Goal: Find specific page/section: Find specific page/section

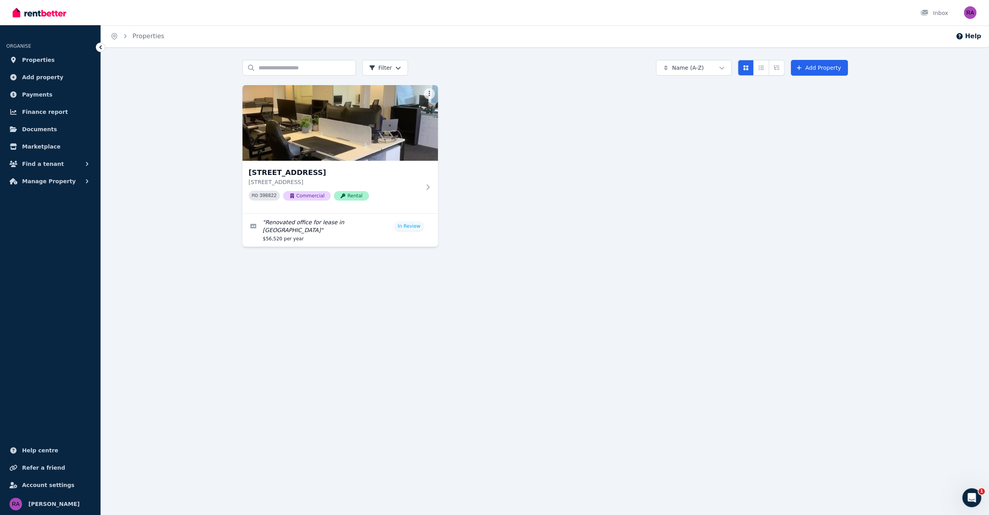
click at [201, 148] on div "Search properties Filter Name (A-Z) Add Property [STREET_ADDRESS] PID 398822 Co…" at bounding box center [545, 160] width 888 height 201
click at [37, 62] on span "Properties" at bounding box center [38, 59] width 33 height 9
click at [291, 256] on div "Home Properties Help Search properties Filter Name (A-Z) Add Property [STREET_A…" at bounding box center [494, 257] width 989 height 515
click at [326, 171] on h3 "[STREET_ADDRESS]" at bounding box center [335, 172] width 172 height 11
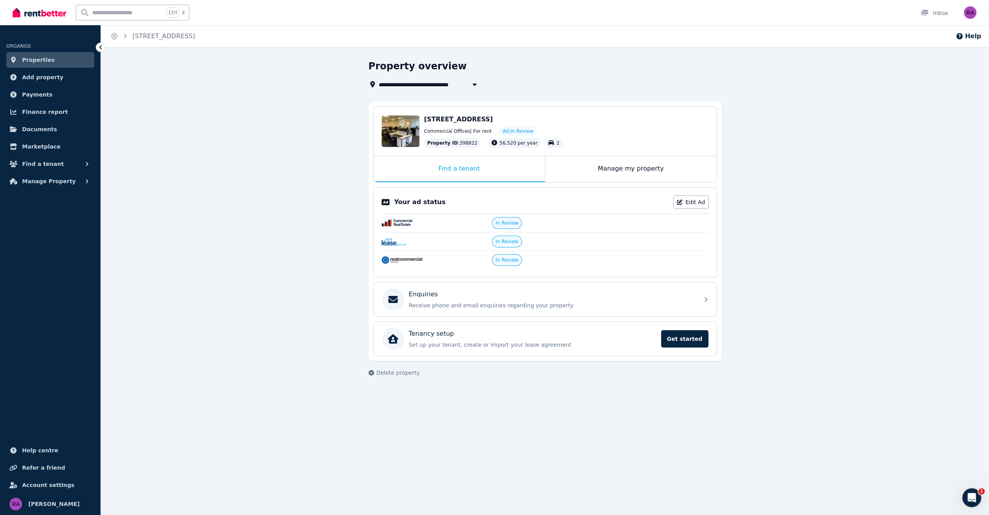
click at [514, 225] on span "In Review" at bounding box center [507, 223] width 23 height 6
click at [504, 222] on span "In Review" at bounding box center [507, 223] width 23 height 6
click at [173, 146] on div "**********" at bounding box center [545, 225] width 888 height 331
